Goal: Find specific page/section: Find specific page/section

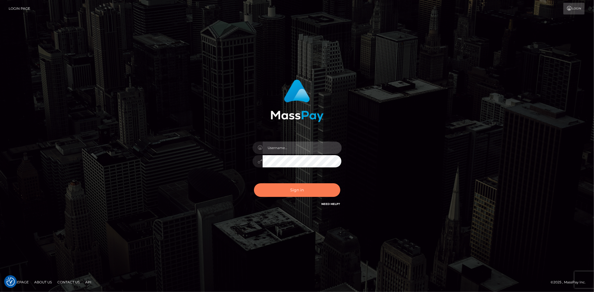
type input "alexstef"
click at [298, 193] on button "Sign in" at bounding box center [297, 190] width 86 height 14
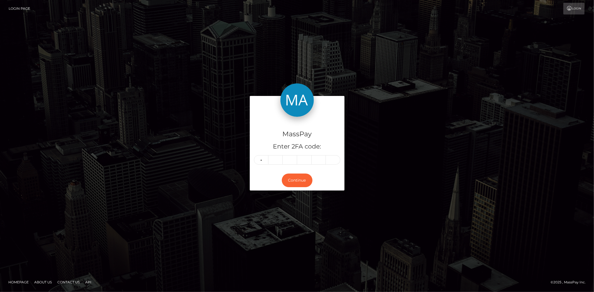
type input "4"
type input "2"
type input "6"
type input "5"
type input "9"
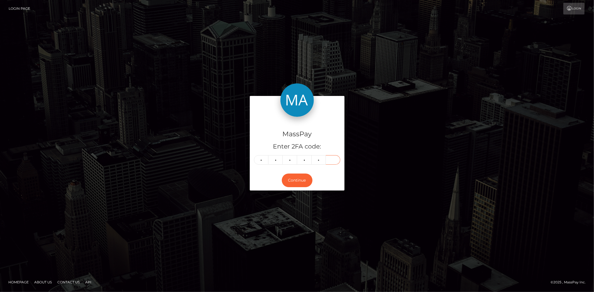
type input "0"
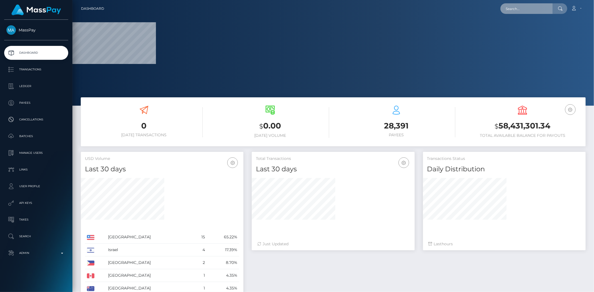
click at [525, 9] on input "text" at bounding box center [526, 8] width 52 height 11
paste input "poact_Zq9fI51cbpwG"
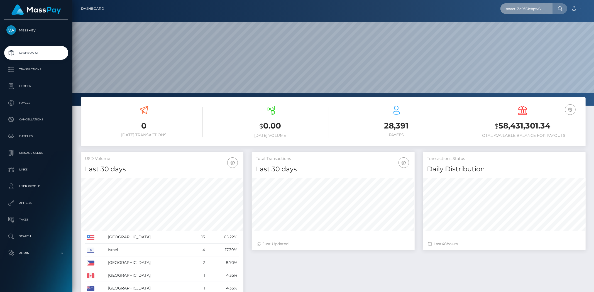
scroll to position [99, 163]
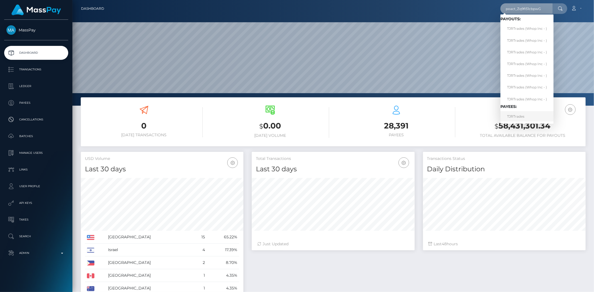
type input "poact_Zq9fI51cbpwG"
click at [521, 118] on link "TJRTrades" at bounding box center [526, 116] width 53 height 10
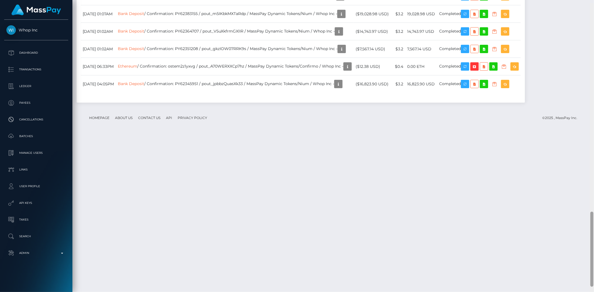
scroll to position [810, 0]
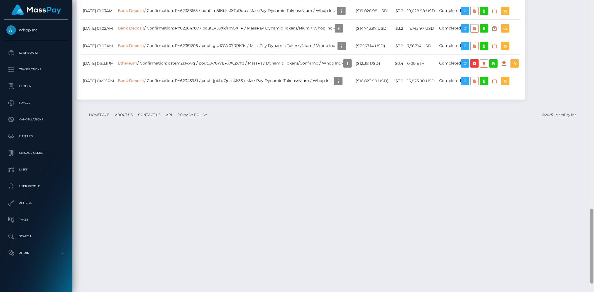
drag, startPoint x: 591, startPoint y: 39, endPoint x: 573, endPoint y: 230, distance: 191.5
click at [574, 232] on div "Customer Profile Loading... Loading..." at bounding box center [332, 146] width 521 height 292
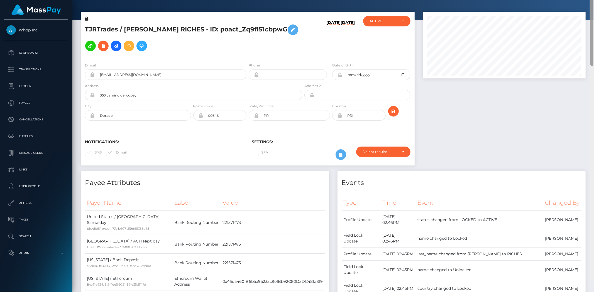
scroll to position [0, 0]
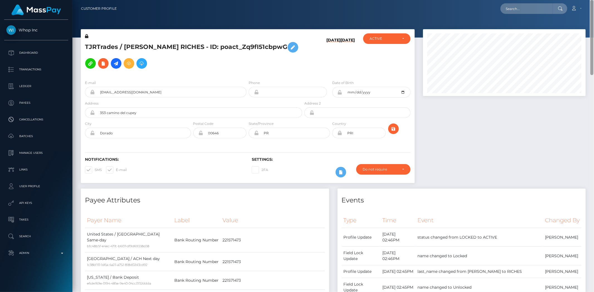
drag, startPoint x: 590, startPoint y: 223, endPoint x: 593, endPoint y: 3, distance: 220.1
click at [593, 3] on div "Customer Profile Loading... Loading..." at bounding box center [332, 146] width 521 height 292
drag, startPoint x: 117, startPoint y: 46, endPoint x: 84, endPoint y: 46, distance: 32.8
click at [84, 46] on div "TJRTrades / TYLER JORDAN RICHES - ID: poact_Zq9fI51cbpwG" at bounding box center [192, 54] width 222 height 42
copy h5 "TJRTrades"
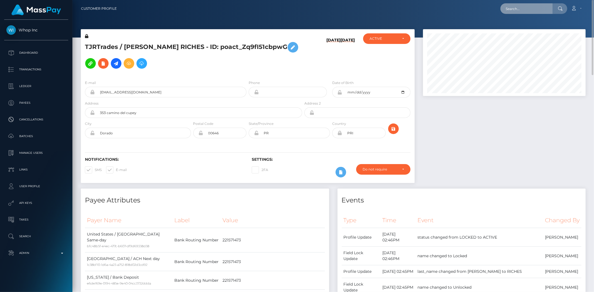
click at [525, 11] on input "text" at bounding box center [526, 8] width 52 height 11
paste input "TJRTrades"
drag, startPoint x: 590, startPoint y: 71, endPoint x: 582, endPoint y: 29, distance: 42.7
click at [582, 29] on div "Customer Profile TJRTrades Loading... Loading... Payees: TJRTrades" at bounding box center [332, 146] width 521 height 292
drag, startPoint x: 124, startPoint y: 45, endPoint x: 196, endPoint y: 49, distance: 73.0
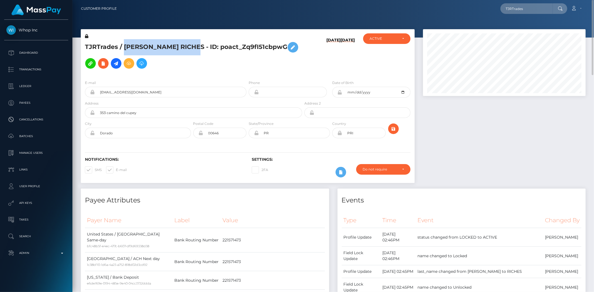
click at [196, 49] on h5 "TJRTrades / TYLER JORDAN RICHES - ID: poact_Zq9fI51cbpwG" at bounding box center [192, 55] width 214 height 32
copy h5 "TYLER JORDAN RICHES"
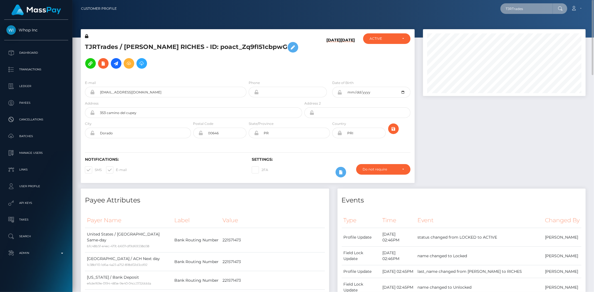
click at [538, 9] on input "TJRTrades" at bounding box center [526, 8] width 52 height 11
paste input "YLER JORDAN RICHES"
type input "TYLER JORDAN RICHES"
